Goal: Information Seeking & Learning: Learn about a topic

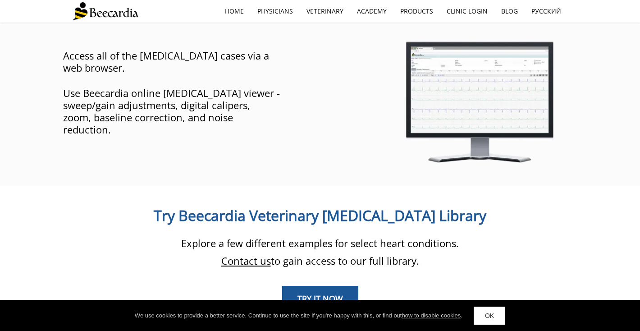
scroll to position [730, 0]
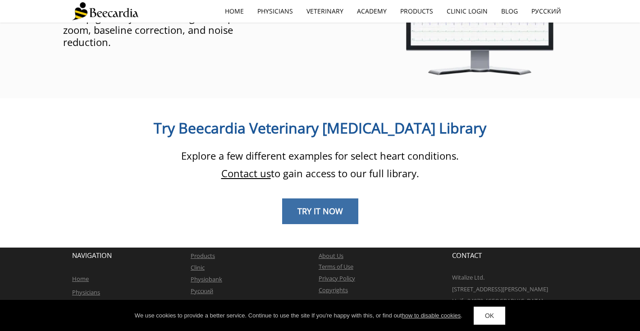
click at [294, 198] on link "TRY IT NOW" at bounding box center [320, 211] width 76 height 26
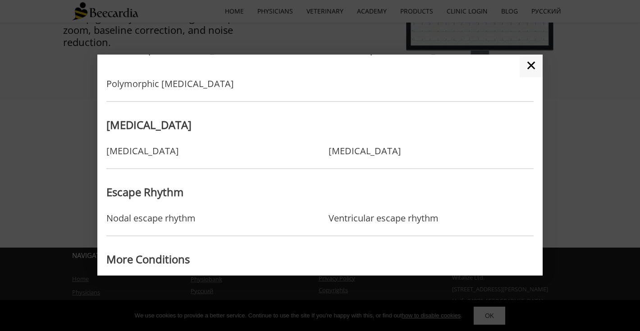
scroll to position [777, 0]
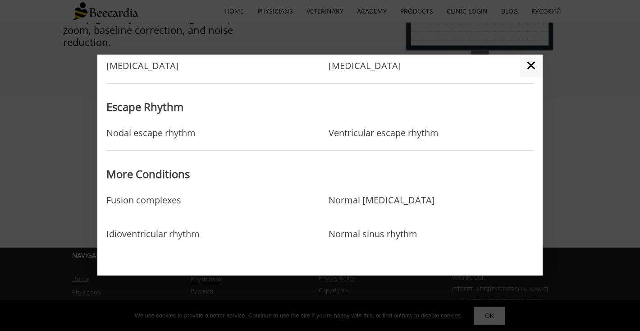
click at [527, 67] on link "✕" at bounding box center [531, 66] width 23 height 23
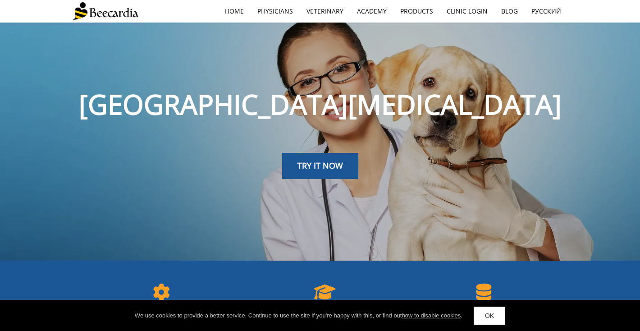
scroll to position [15, 0]
click at [322, 170] on span "TRY IT NOW" at bounding box center [320, 165] width 46 height 11
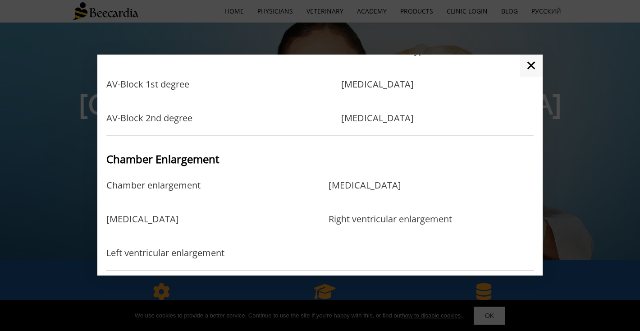
scroll to position [0, 0]
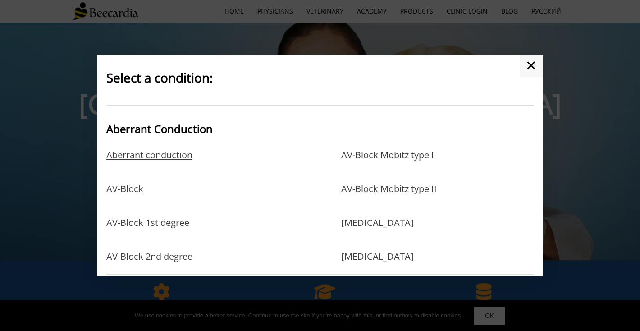
click at [159, 154] on link "Aberrant conduction" at bounding box center [149, 164] width 86 height 29
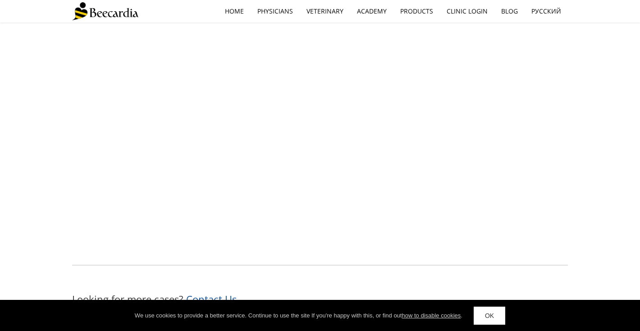
scroll to position [1179, 0]
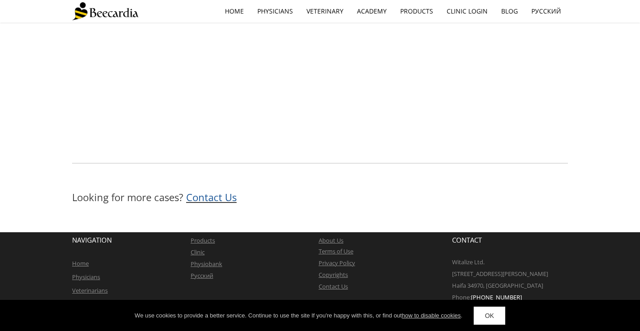
click at [222, 200] on span "Contact Us" at bounding box center [211, 197] width 50 height 14
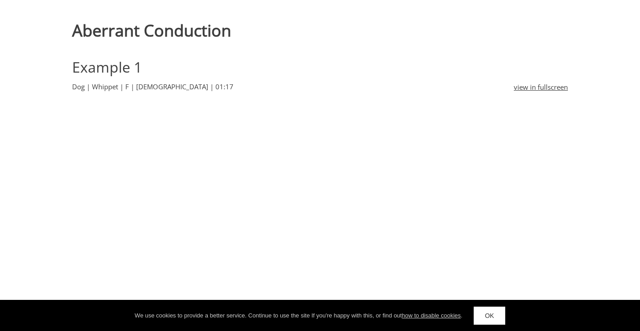
scroll to position [0, 0]
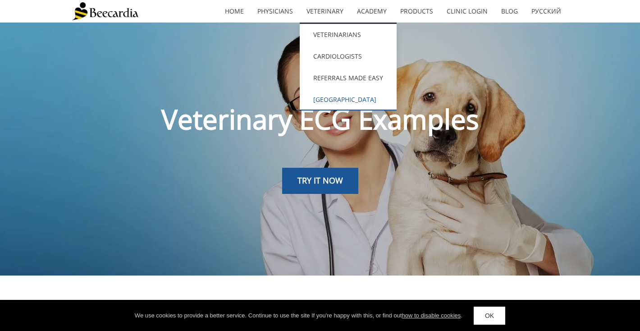
click at [344, 105] on link "[GEOGRAPHIC_DATA]" at bounding box center [348, 100] width 97 height 22
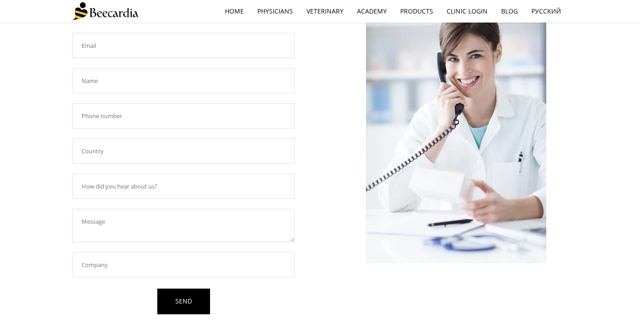
scroll to position [201, 0]
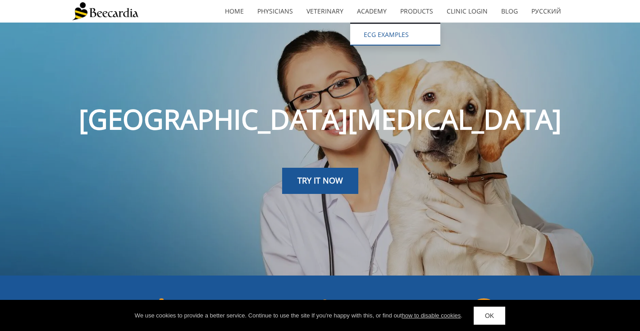
click at [385, 44] on link "ECG EXAMPLES" at bounding box center [395, 35] width 90 height 22
click at [381, 37] on link "ECG EXAMPLES" at bounding box center [395, 35] width 90 height 22
